Goal: Task Accomplishment & Management: Use online tool/utility

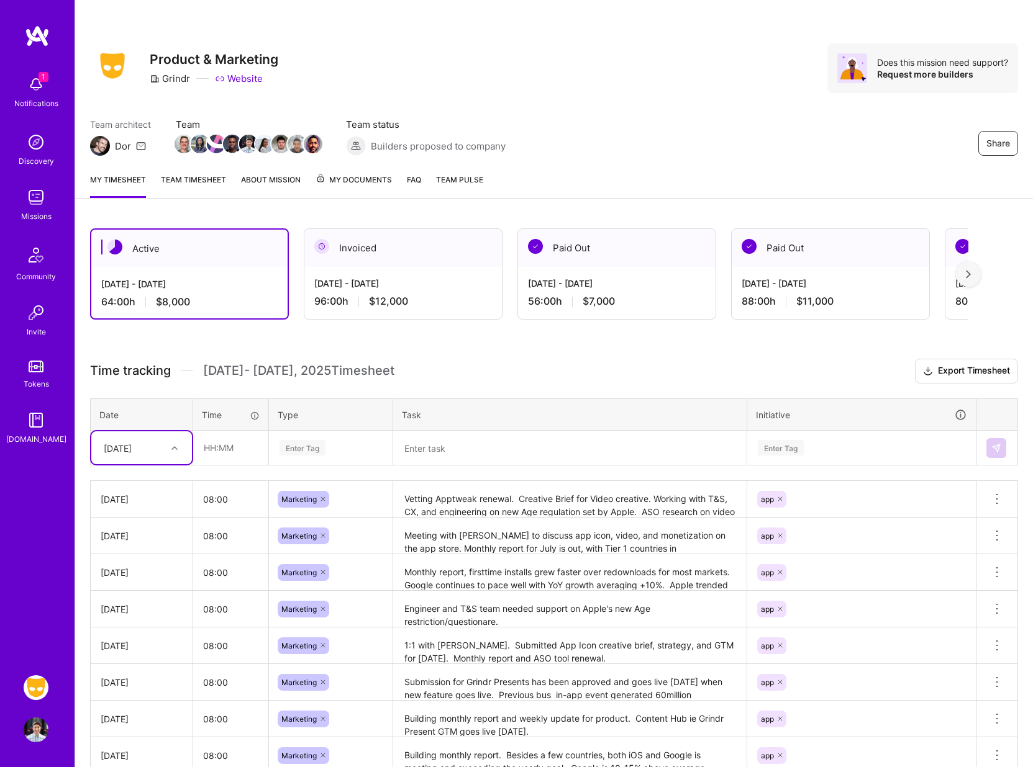
scroll to position [30, 0]
click at [234, 443] on input "text" at bounding box center [231, 448] width 74 height 33
type input "08:00"
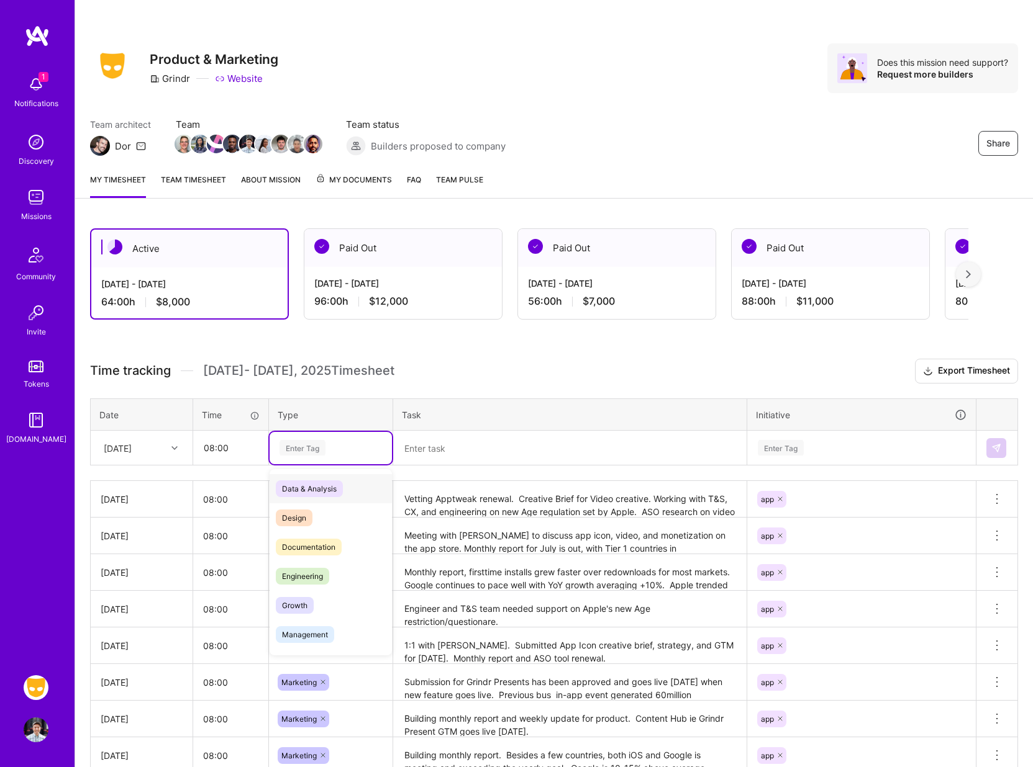
click at [312, 452] on div "Enter Tag" at bounding box center [302, 447] width 46 height 19
click at [305, 597] on span "Marketing" at bounding box center [300, 602] width 48 height 17
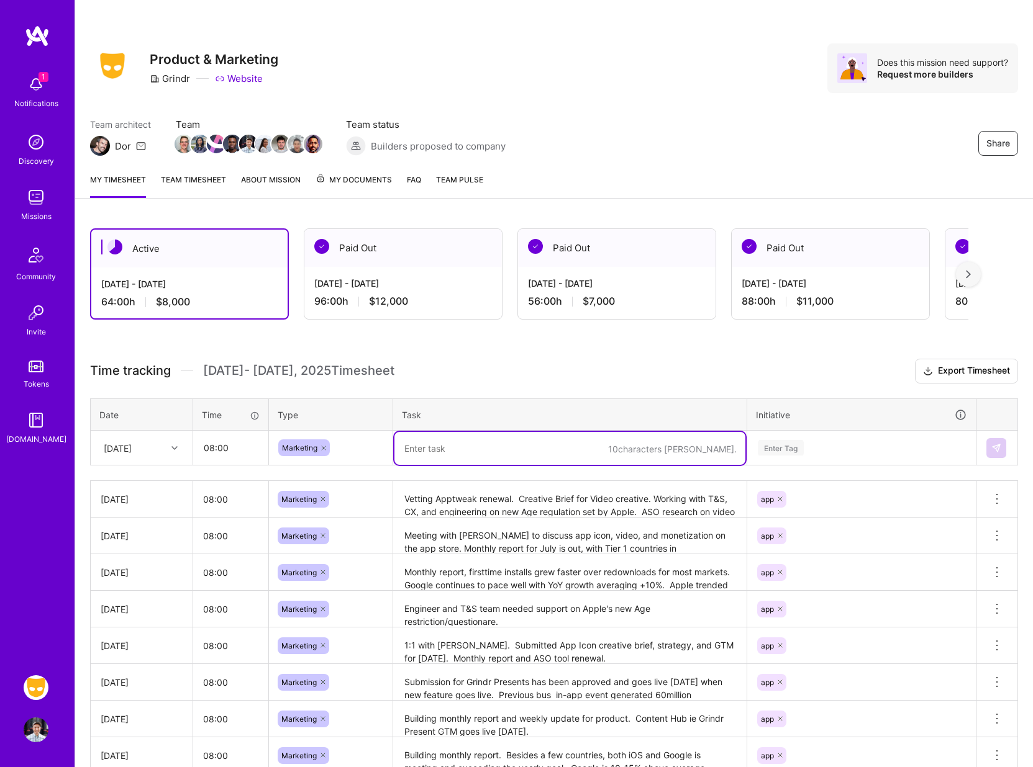
click at [430, 444] on textarea at bounding box center [569, 448] width 351 height 33
type textarea "W"
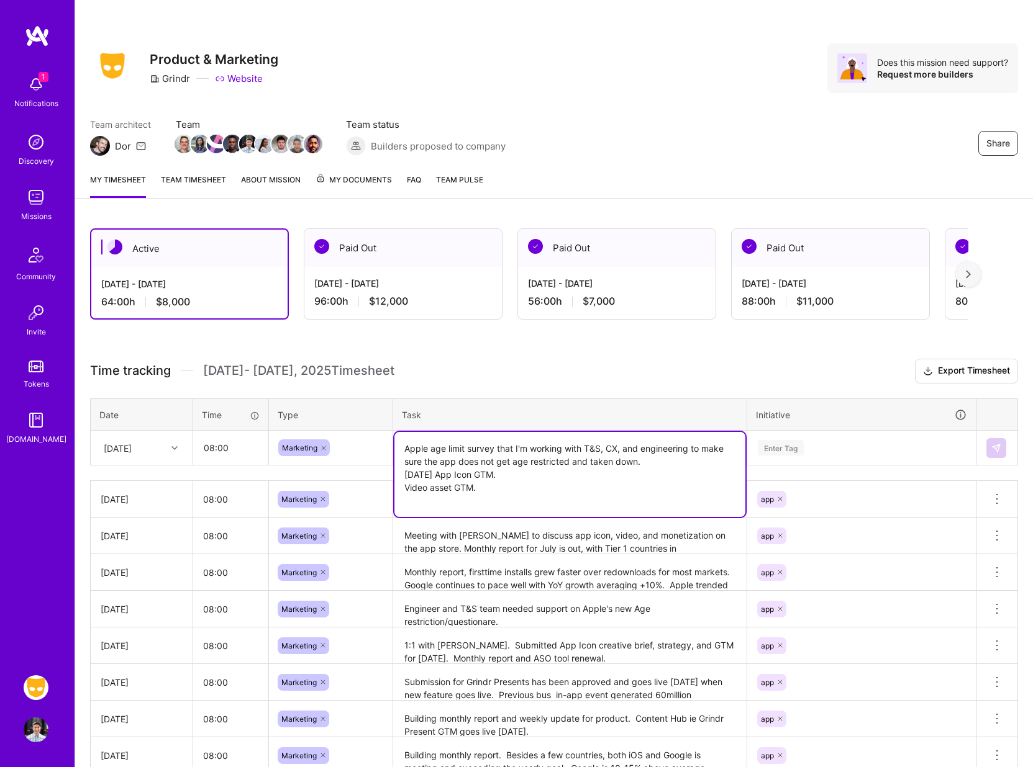
type textarea "Apple age limit survey that I'm working with T&S, CX, and engineering to make s…"
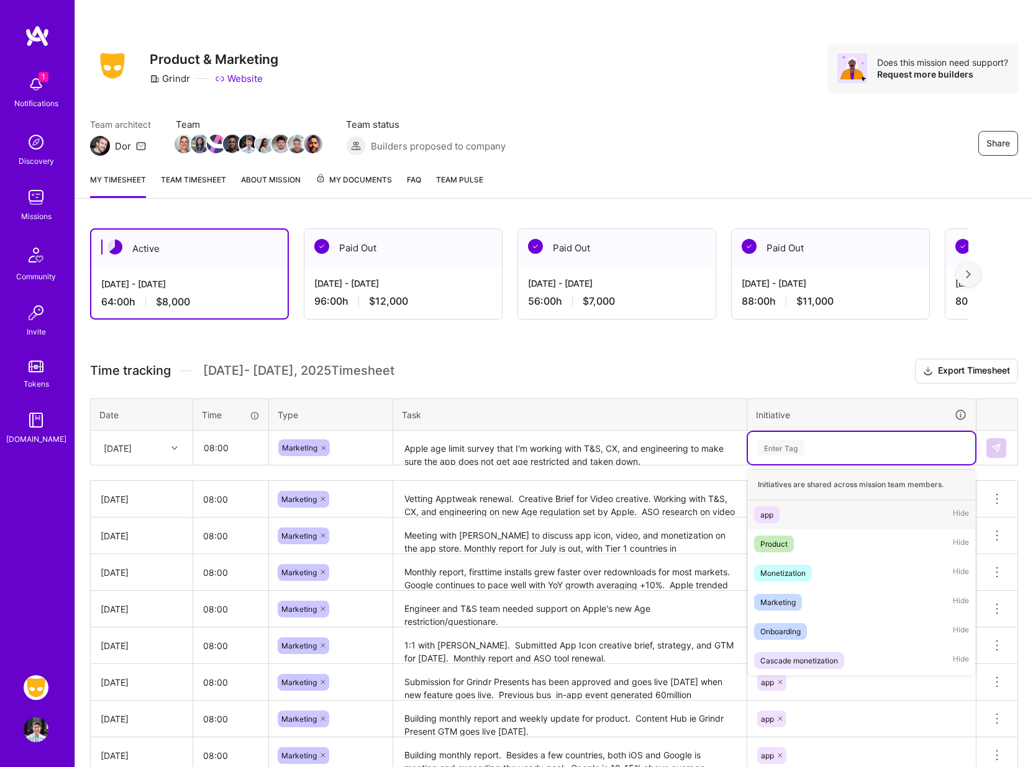
click at [774, 447] on div "Enter Tag" at bounding box center [781, 447] width 46 height 19
click at [769, 515] on div "app" at bounding box center [766, 515] width 13 height 13
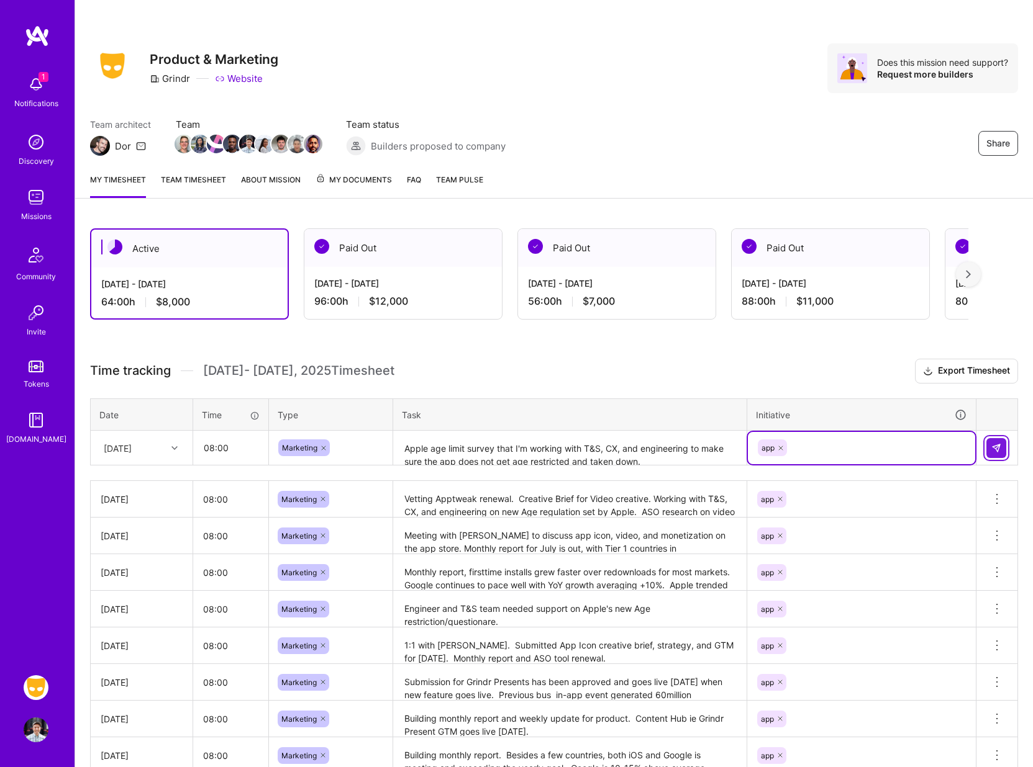
click at [996, 445] on img at bounding box center [996, 448] width 10 height 10
